Goal: Task Accomplishment & Management: Manage account settings

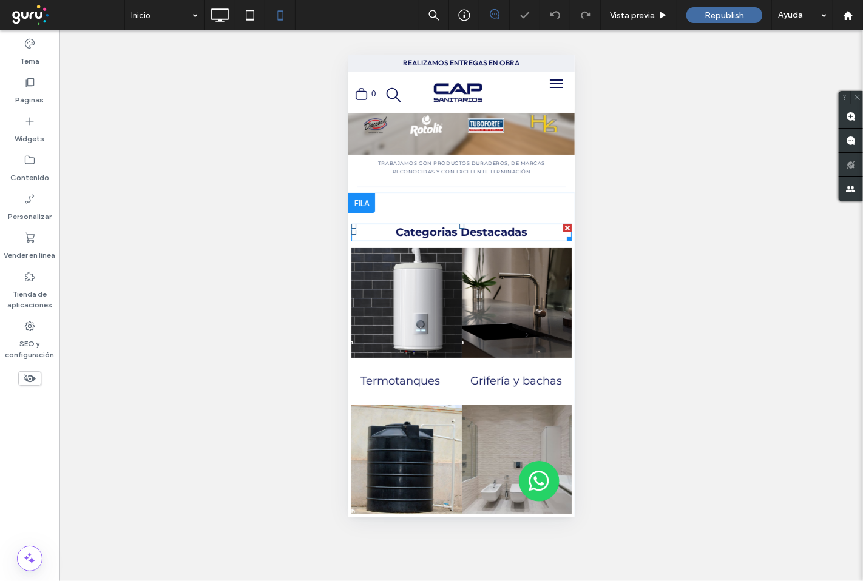
scroll to position [404, 0]
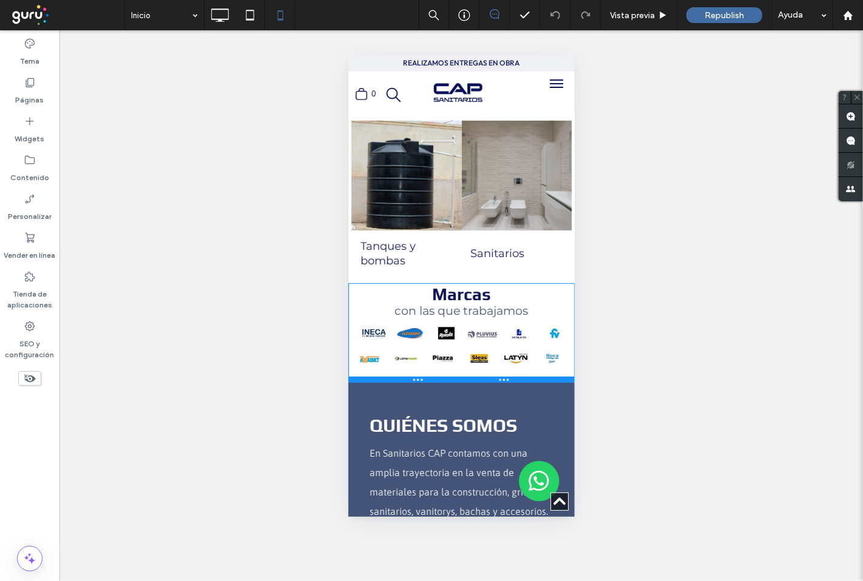
drag, startPoint x: 395, startPoint y: 389, endPoint x: 779, endPoint y: 462, distance: 391.4
click at [399, 376] on div at bounding box center [461, 379] width 226 height 6
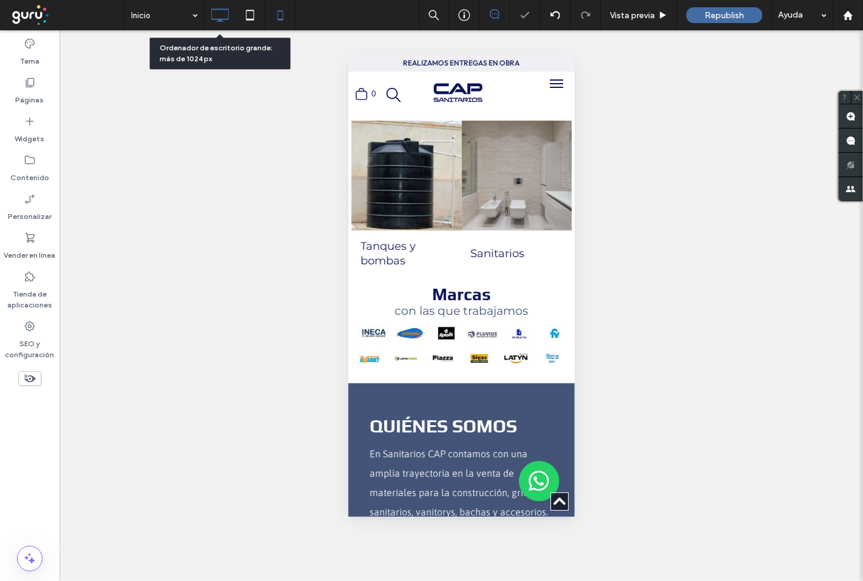
click at [223, 12] on icon at bounding box center [219, 15] width 24 height 24
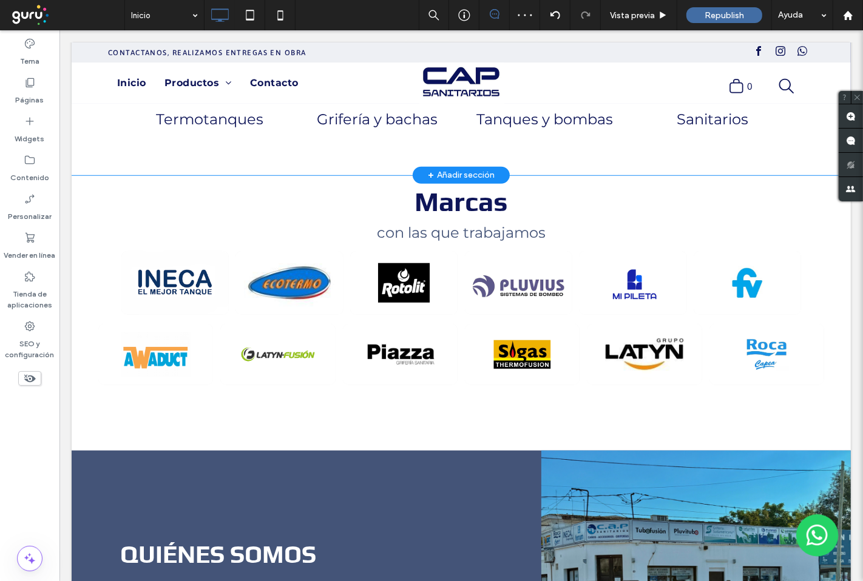
scroll to position [809, 0]
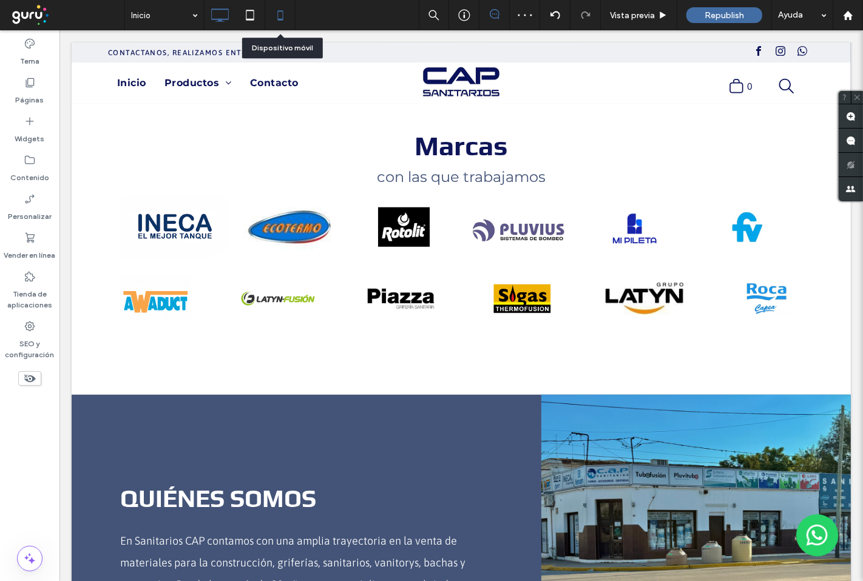
click at [275, 17] on icon at bounding box center [280, 15] width 24 height 24
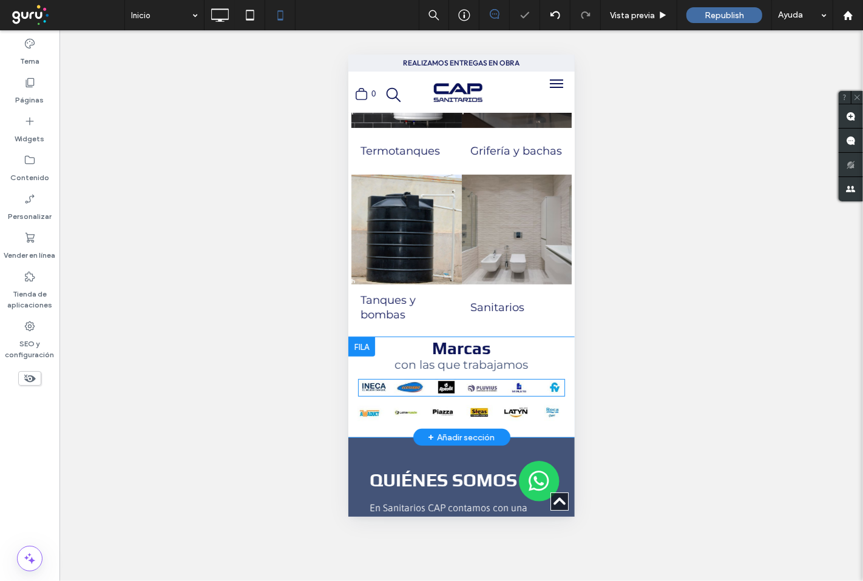
scroll to position [337, 0]
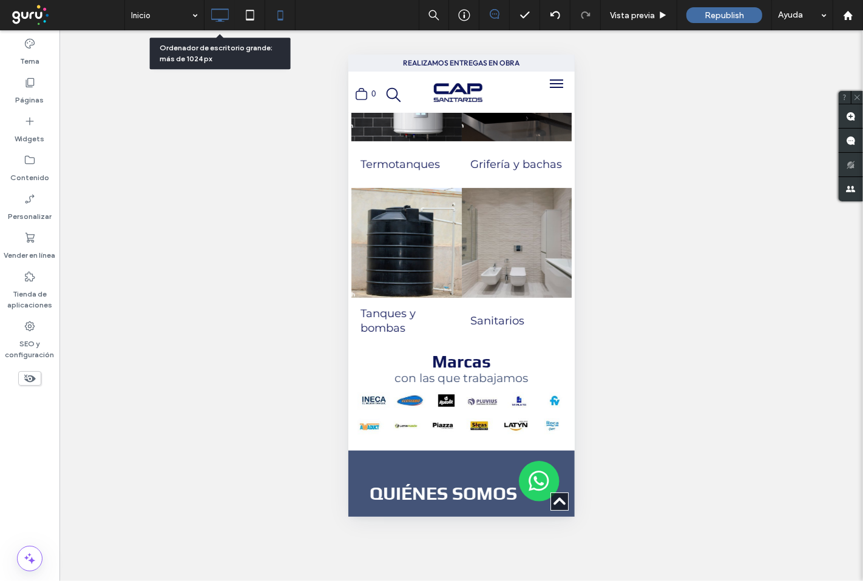
click at [220, 19] on use at bounding box center [220, 14] width 18 height 13
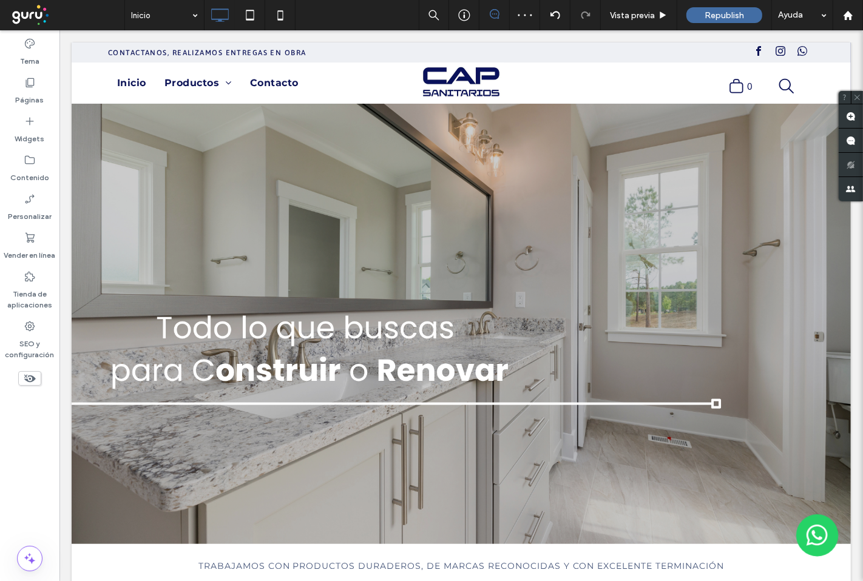
scroll to position [741, 0]
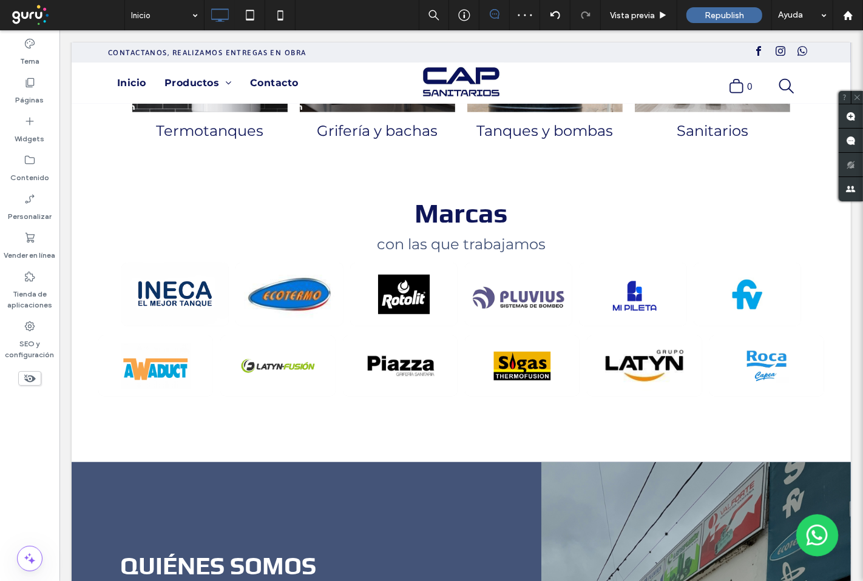
click at [560, 429] on div "Marcas con las que trabajamos a a a a a a a a Click To Paste Fila + Añadir secc…" at bounding box center [460, 325] width 779 height 276
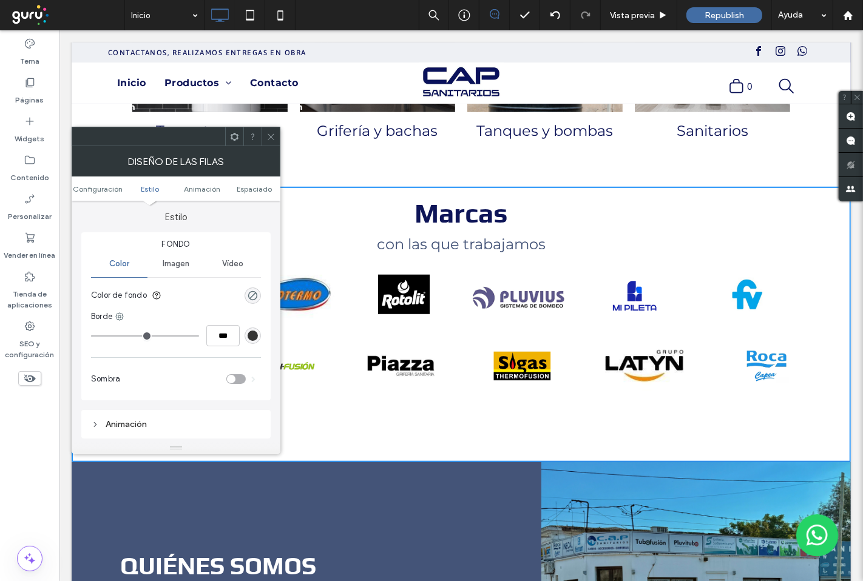
scroll to position [202, 0]
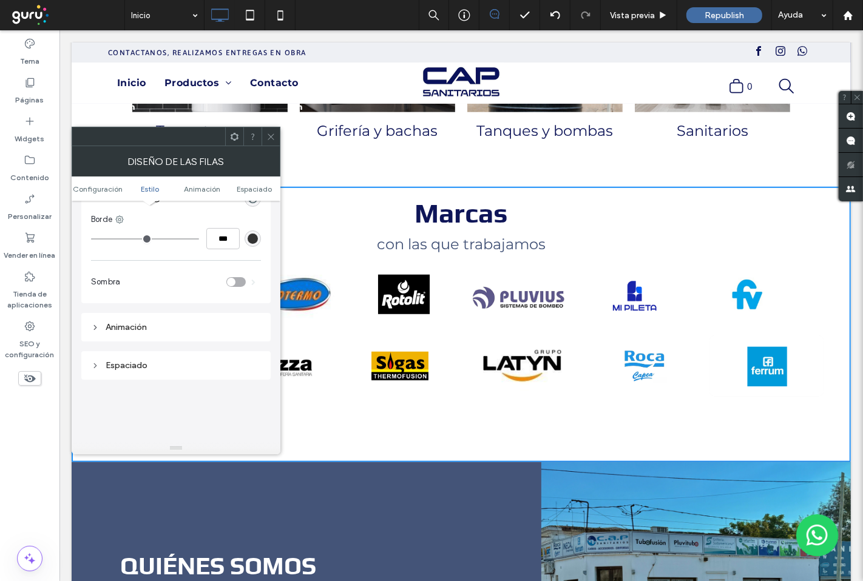
click at [269, 135] on use at bounding box center [270, 136] width 6 height 6
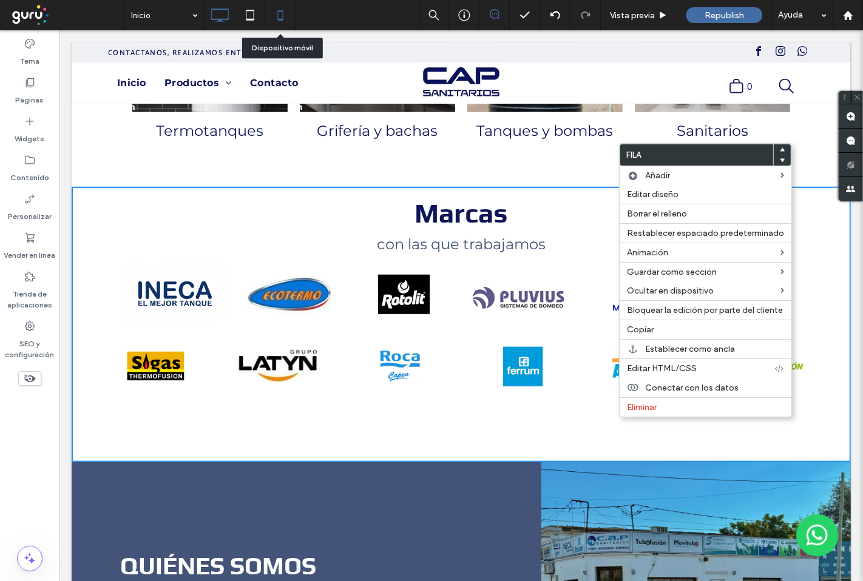
click at [280, 17] on icon at bounding box center [280, 15] width 24 height 24
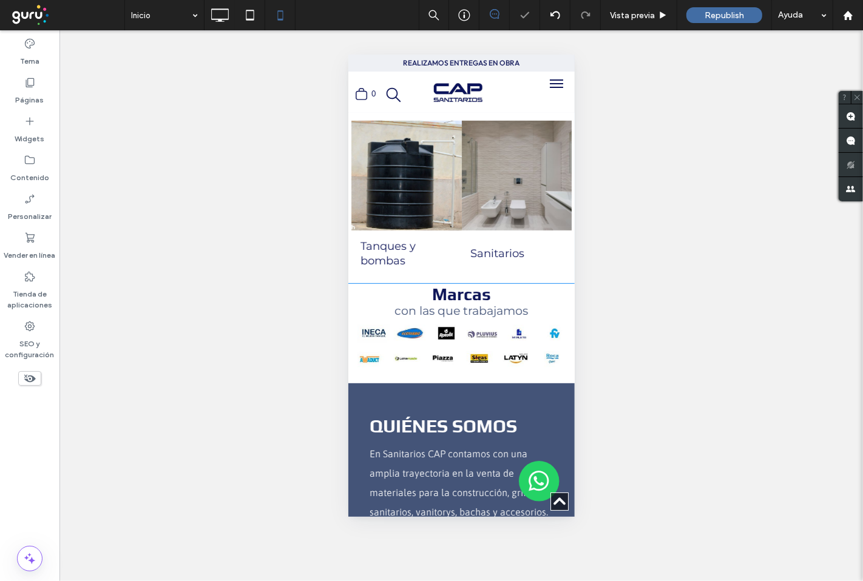
scroll to position [471, 0]
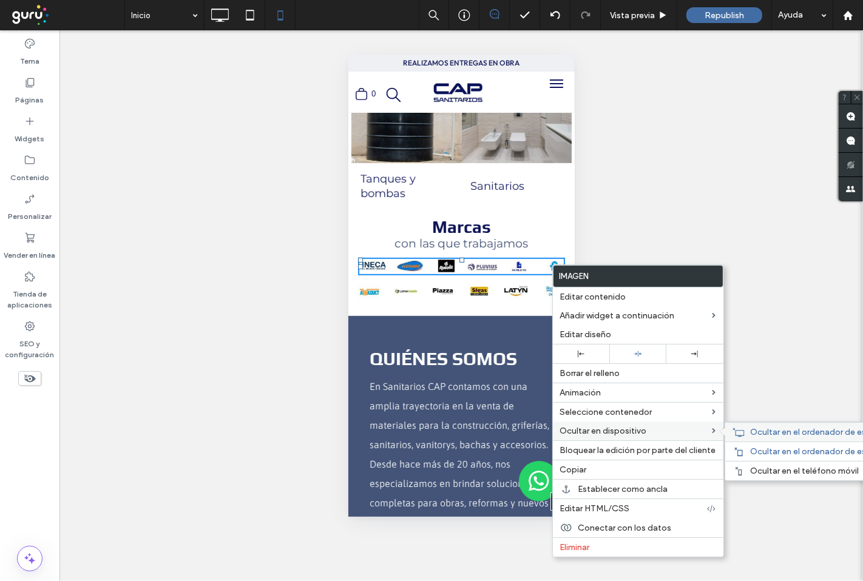
click at [745, 431] on div "Ocultar en el ordenador de escritorio grande" at bounding box center [846, 431] width 242 height 19
click at [534, 283] on img at bounding box center [460, 291] width 207 height 16
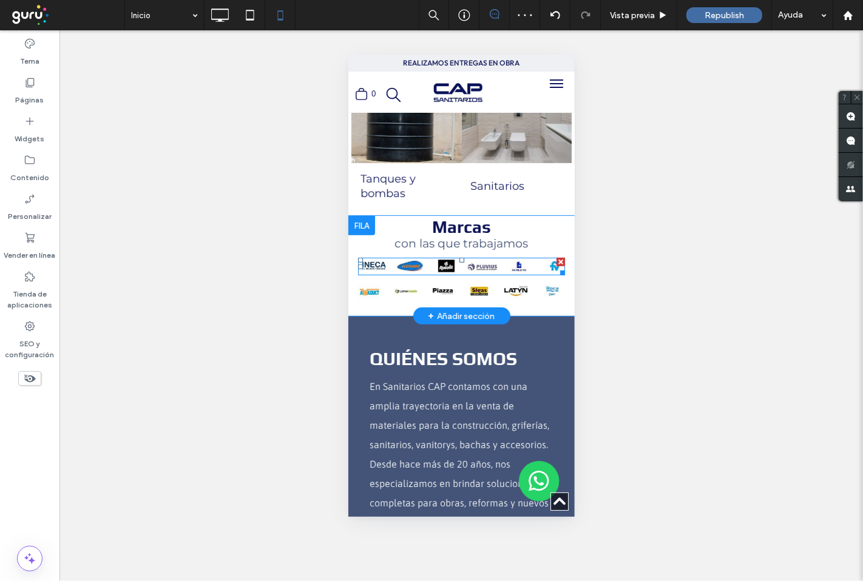
click at [541, 258] on img at bounding box center [460, 266] width 207 height 18
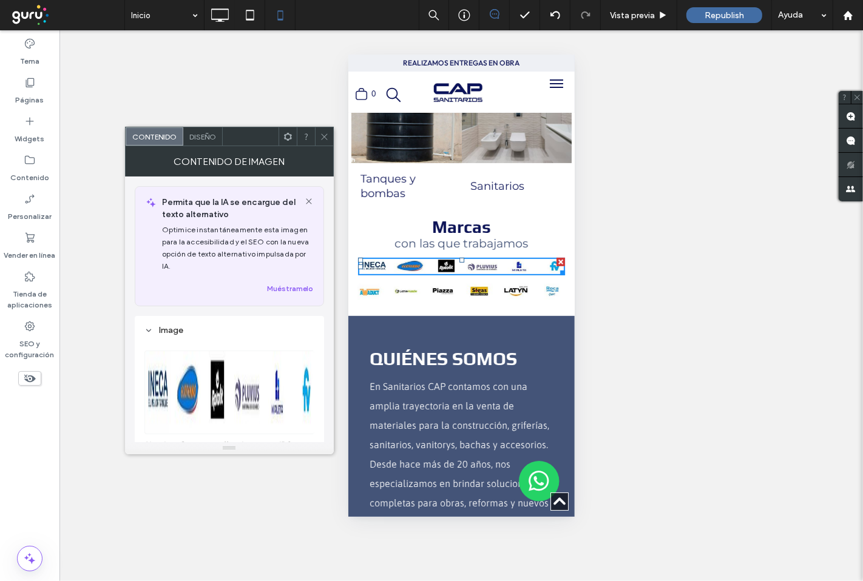
drag, startPoint x: 325, startPoint y: 134, endPoint x: 170, endPoint y: 192, distance: 165.3
click at [325, 134] on icon at bounding box center [324, 136] width 9 height 9
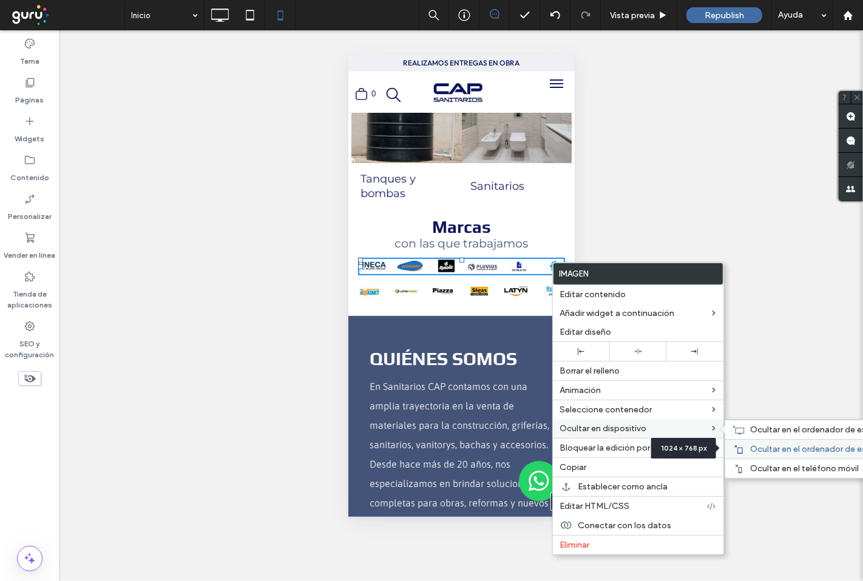
click at [754, 445] on span "Ocultar en el ordenador de escritorio pequeño/tablet" at bounding box center [854, 449] width 209 height 10
click at [526, 294] on div "Marcas con las que trabajamos a a a a a a a a Click To Paste" at bounding box center [460, 262] width 217 height 94
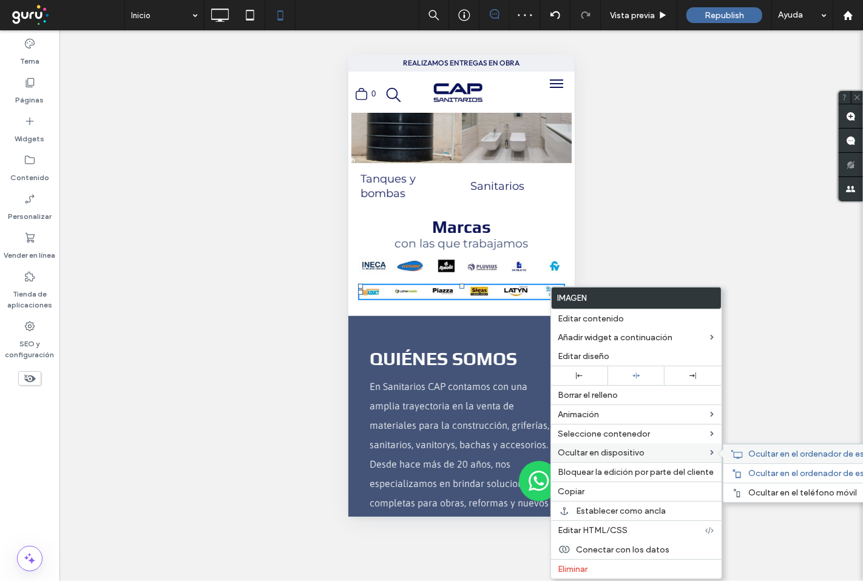
click at [755, 457] on span "Ocultar en el ordenador de escritorio grande" at bounding box center [834, 454] width 173 height 10
click at [763, 472] on span "Ocultar en el ordenador de escritorio pequeño/tablet" at bounding box center [852, 473] width 209 height 10
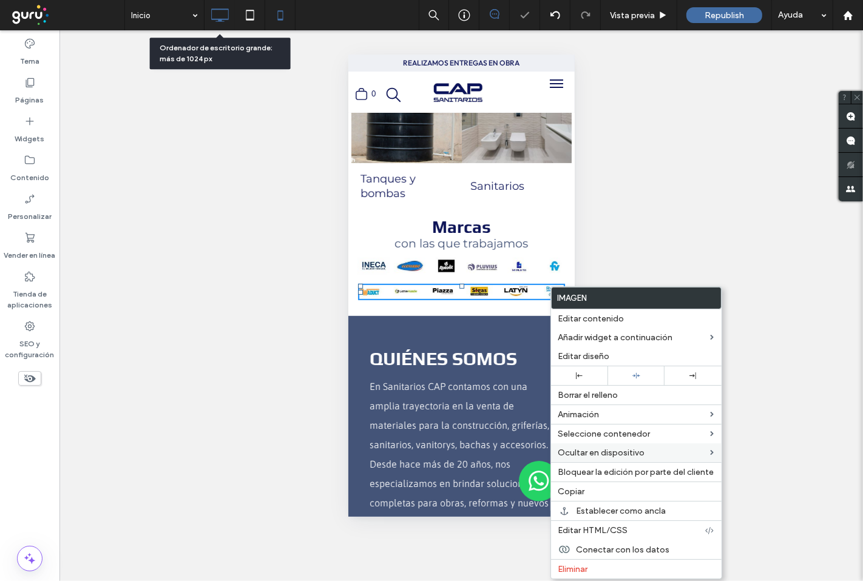
click at [215, 13] on icon at bounding box center [219, 15] width 24 height 24
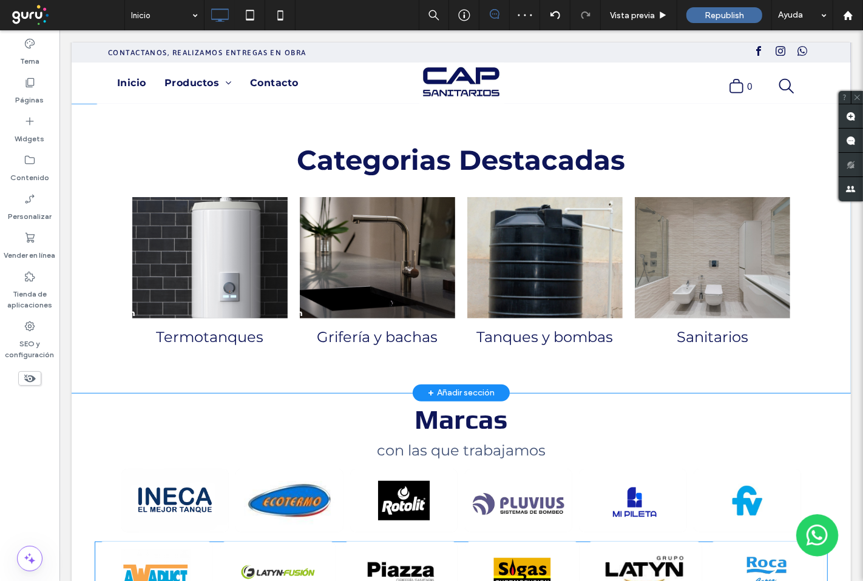
scroll to position [741, 0]
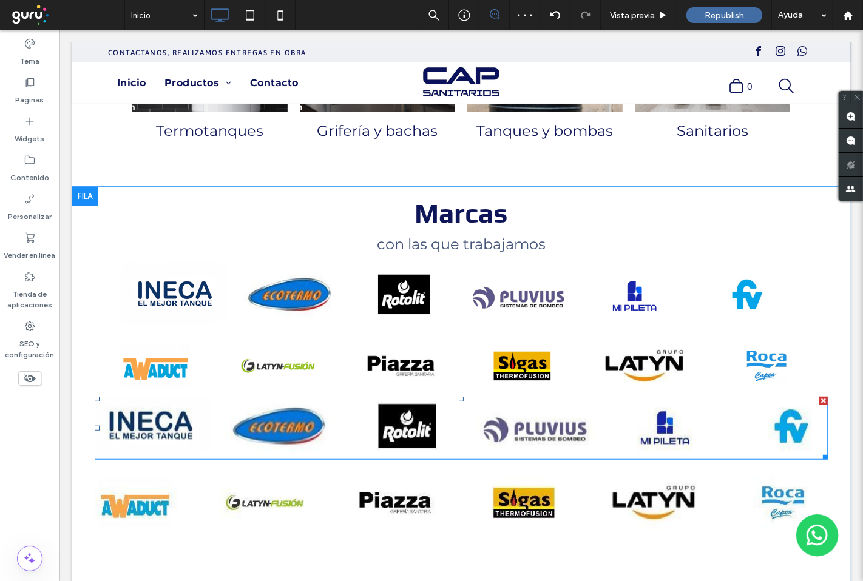
click at [818, 403] on div at bounding box center [822, 401] width 8 height 8
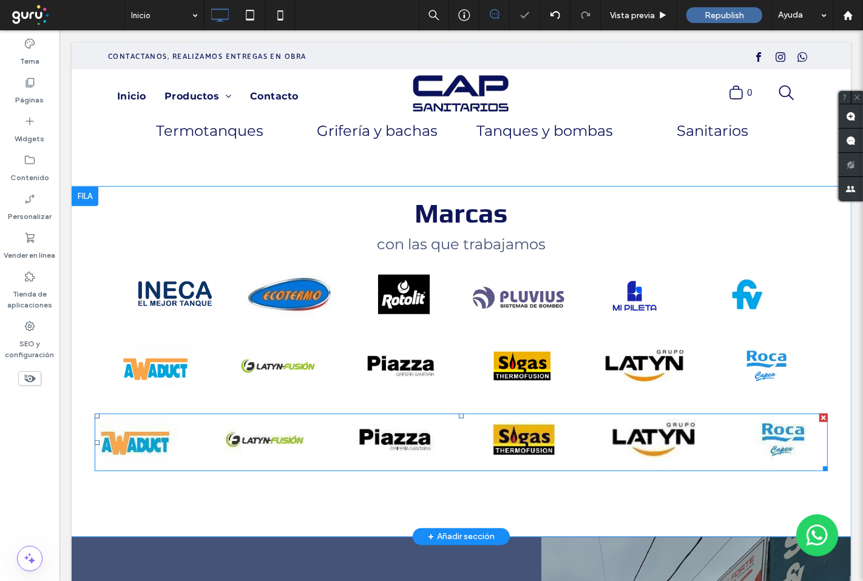
click at [818, 419] on div at bounding box center [822, 418] width 8 height 8
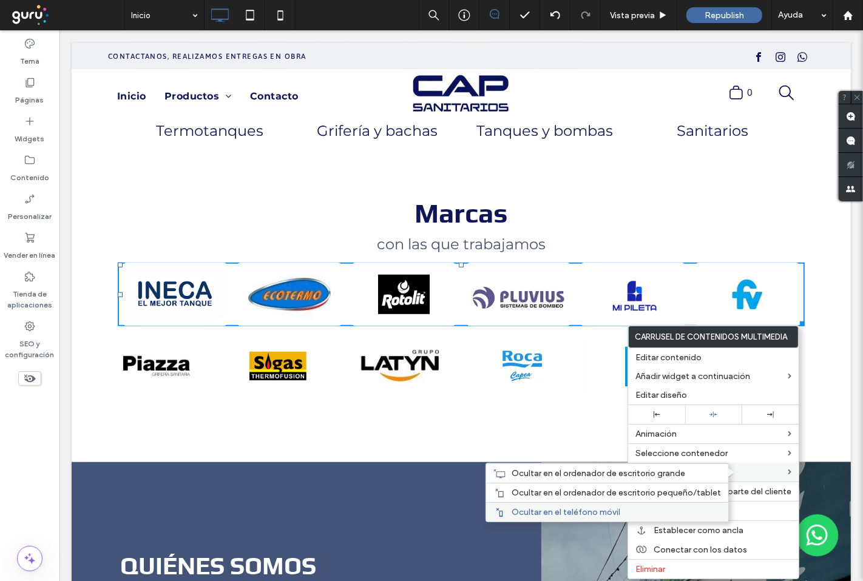
click at [674, 512] on label "Ocultar en el teléfono móvil" at bounding box center [615, 512] width 209 height 10
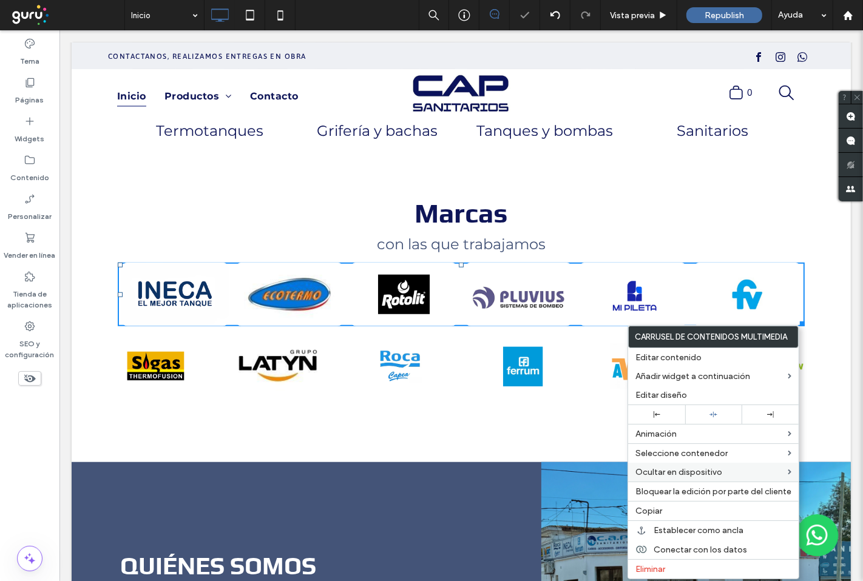
drag, startPoint x: 818, startPoint y: 302, endPoint x: 856, endPoint y: 395, distance: 100.7
click at [818, 302] on div "Marcas con las que trabajamos a a a a a a a a Click To Paste" at bounding box center [460, 294] width 742 height 215
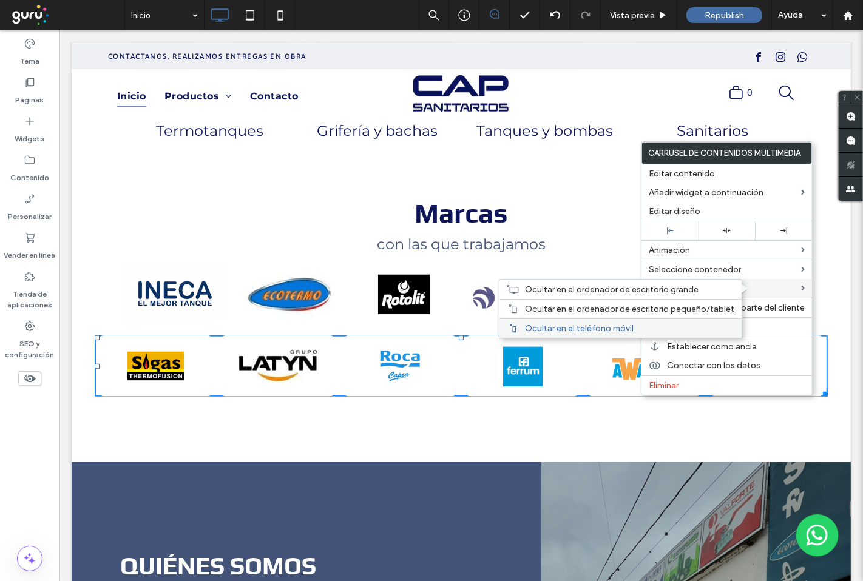
click at [649, 329] on label "Ocultar en el teléfono móvil" at bounding box center [629, 328] width 209 height 10
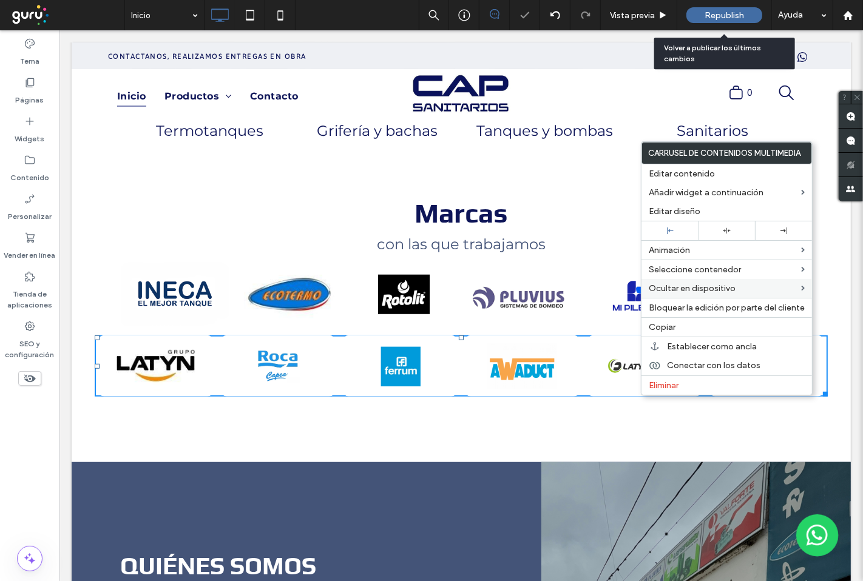
drag, startPoint x: 719, startPoint y: 10, endPoint x: 682, endPoint y: 2, distance: 37.8
click at [720, 10] on span "Republish" at bounding box center [723, 15] width 39 height 10
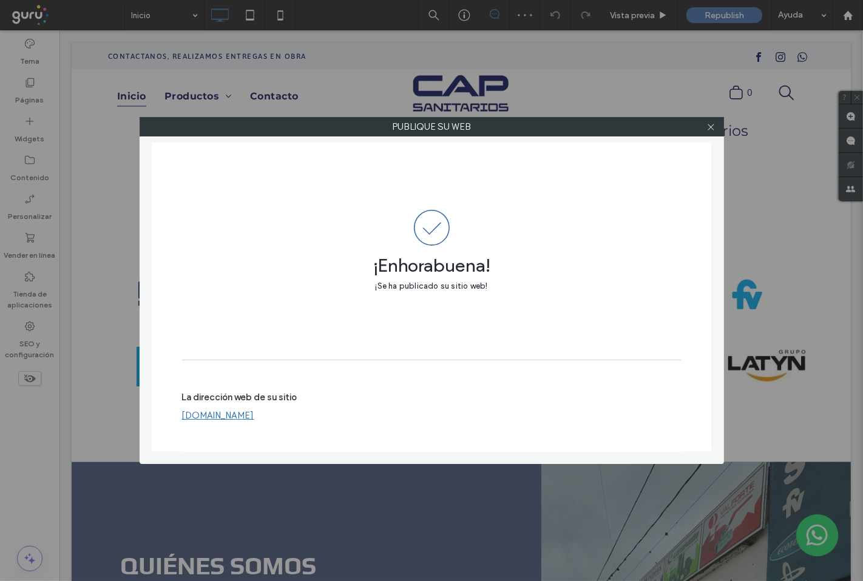
click at [283, 15] on div "Publique su web ¡Enhorabuena! ¡Se ha publicado su sitio web! La dirección web d…" at bounding box center [431, 290] width 863 height 581
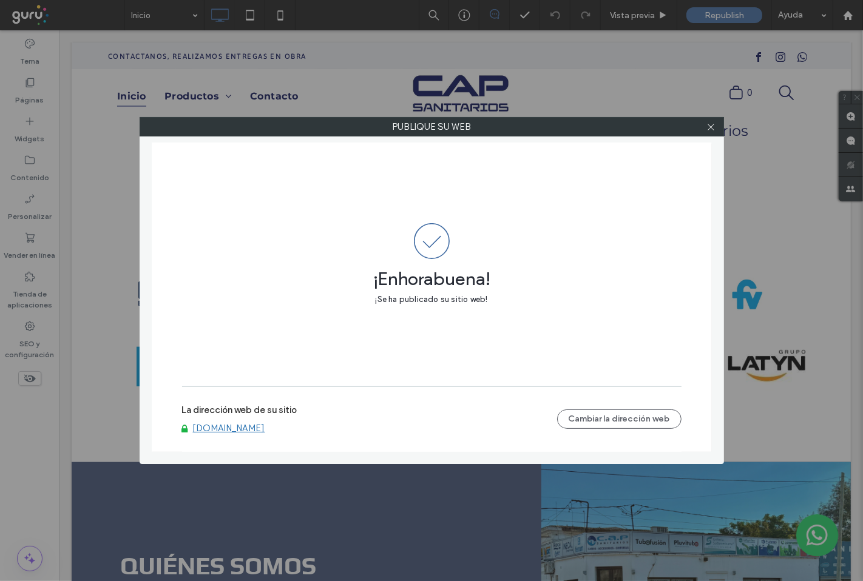
drag, startPoint x: 708, startPoint y: 129, endPoint x: 516, endPoint y: 132, distance: 191.7
click at [707, 129] on icon at bounding box center [710, 127] width 9 height 9
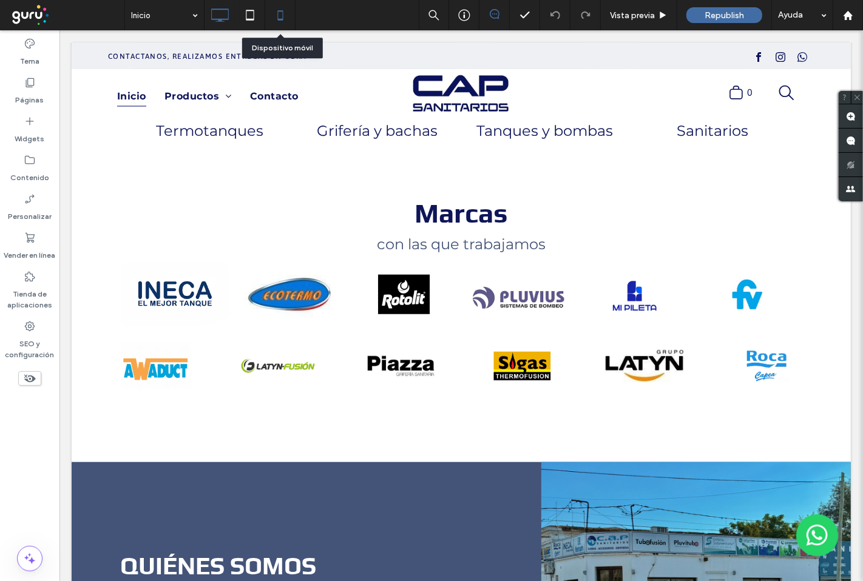
click at [286, 16] on icon at bounding box center [280, 15] width 24 height 24
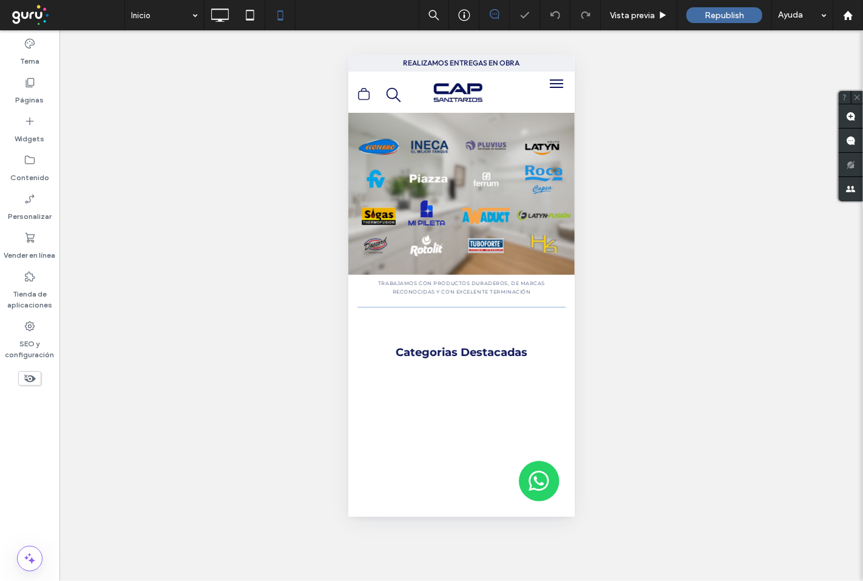
scroll to position [0, 0]
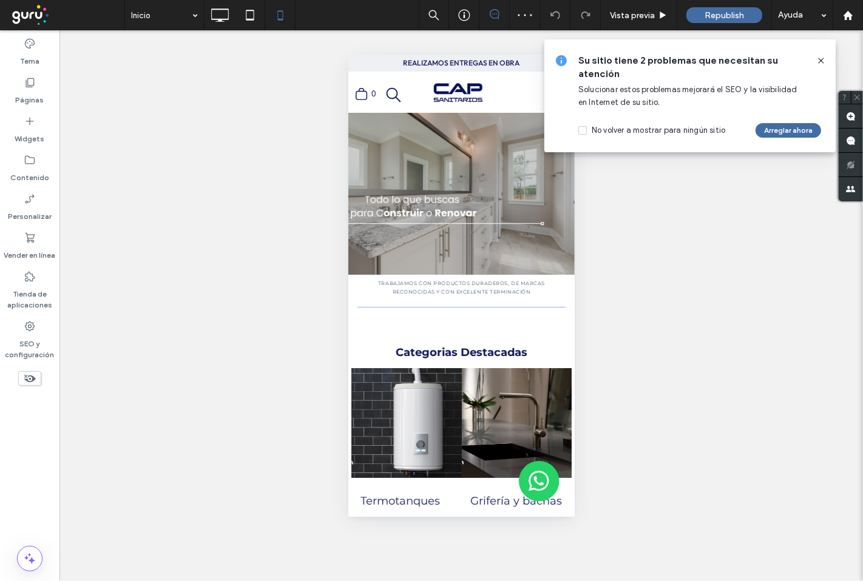
click at [822, 58] on icon at bounding box center [821, 61] width 10 height 10
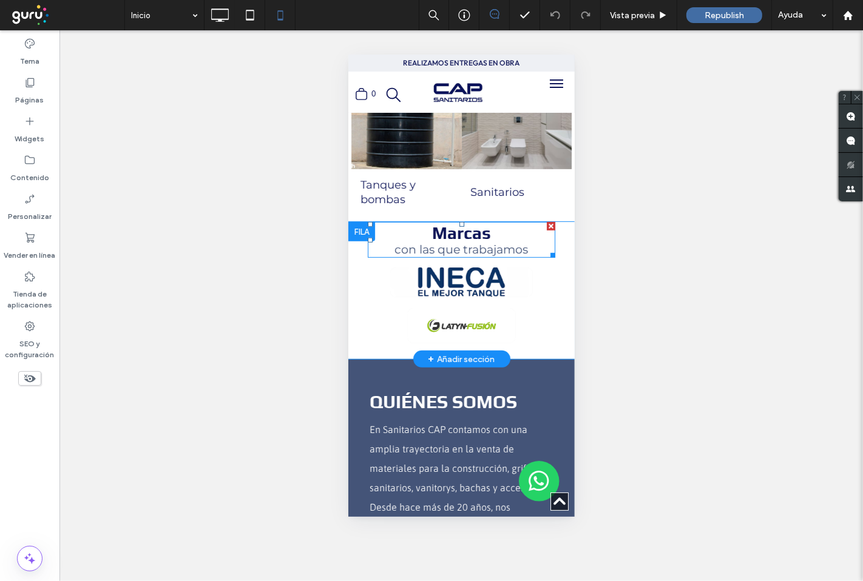
scroll to position [471, 0]
